Goal: Task Accomplishment & Management: Use online tool/utility

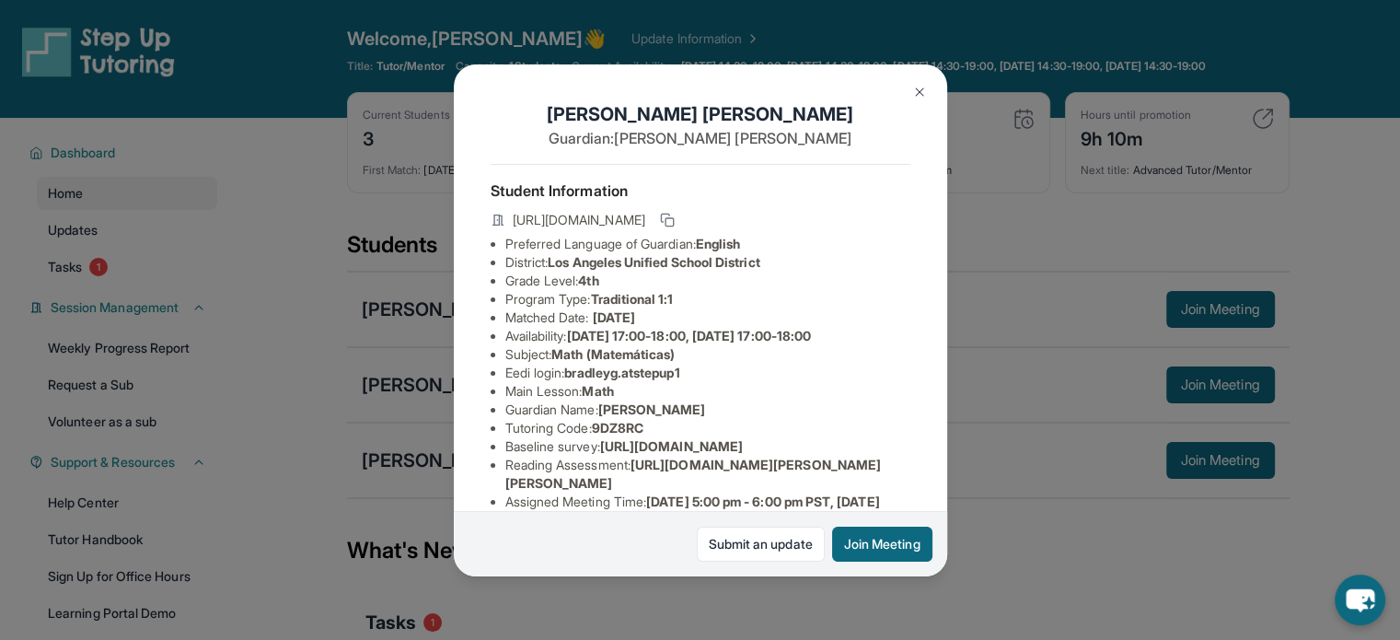
click at [1109, 153] on div "[PERSON_NAME] Guardian: [PERSON_NAME] Student Information [URL][DOMAIN_NAME] Pr…" at bounding box center [700, 320] width 1400 height 640
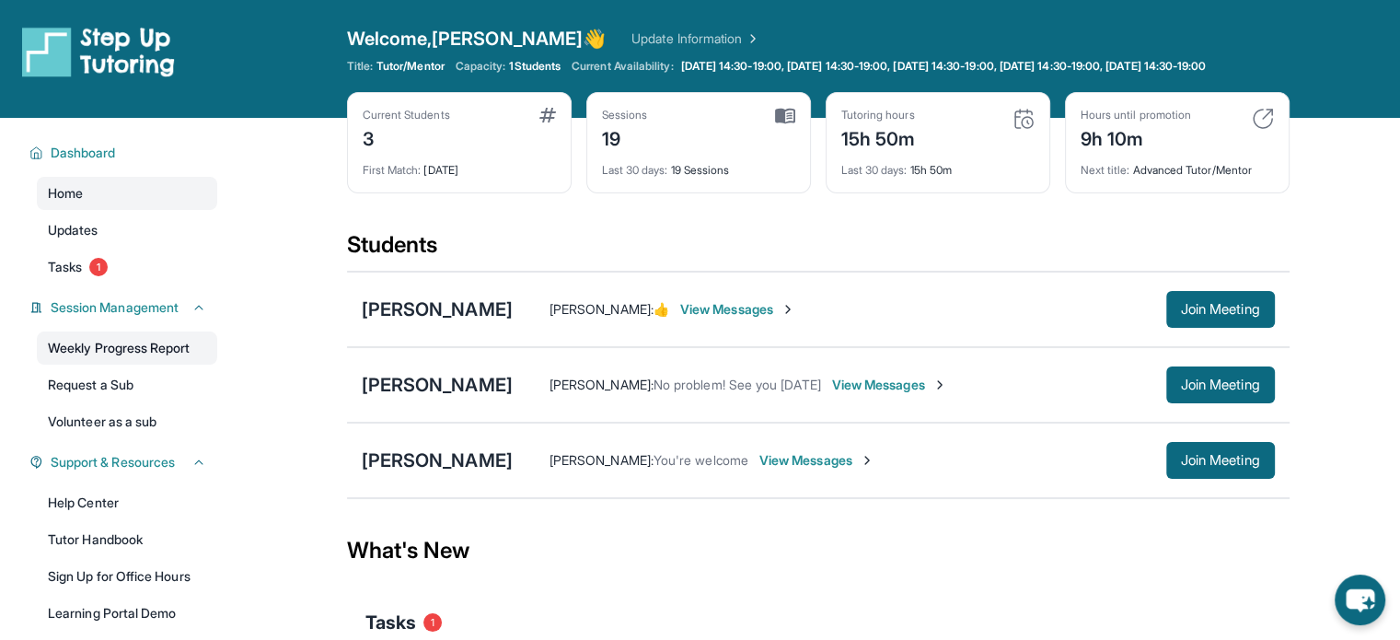
click at [163, 365] on link "Weekly Progress Report" at bounding box center [127, 347] width 180 height 33
click at [1218, 308] on button "Join Meeting" at bounding box center [1221, 309] width 109 height 37
